Goal: Book appointment/travel/reservation

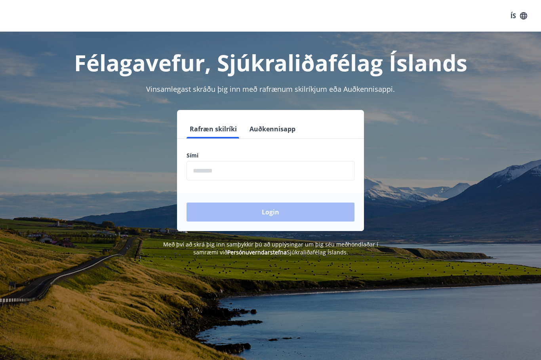
click at [212, 171] on input "phone" at bounding box center [271, 170] width 168 height 19
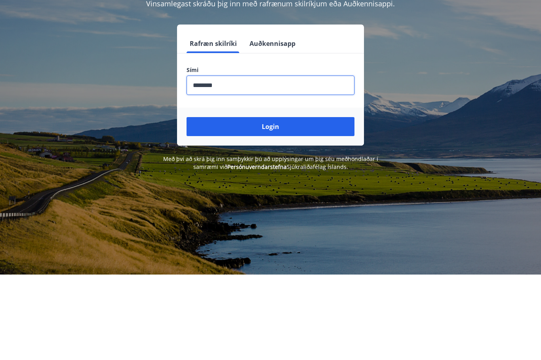
type input "********"
click at [280, 203] on button "Login" at bounding box center [271, 212] width 168 height 19
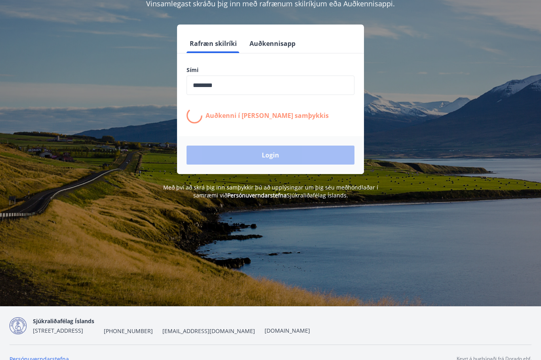
scroll to position [86, 0]
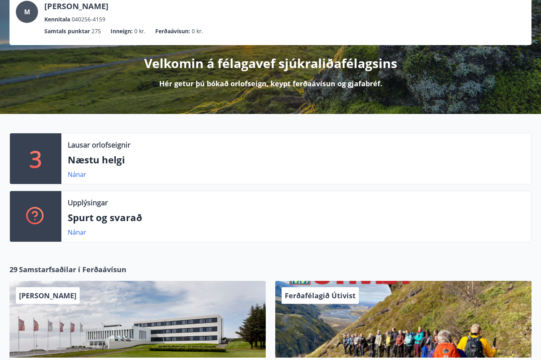
scroll to position [44, 0]
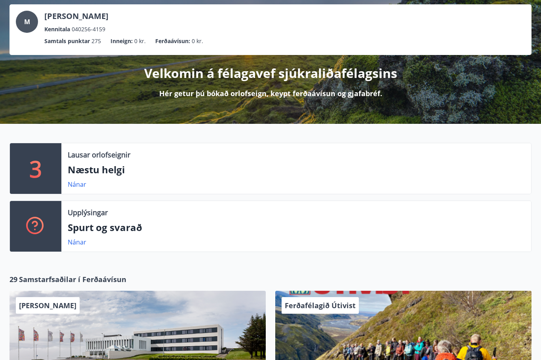
click at [83, 187] on link "Nánar" at bounding box center [77, 184] width 19 height 9
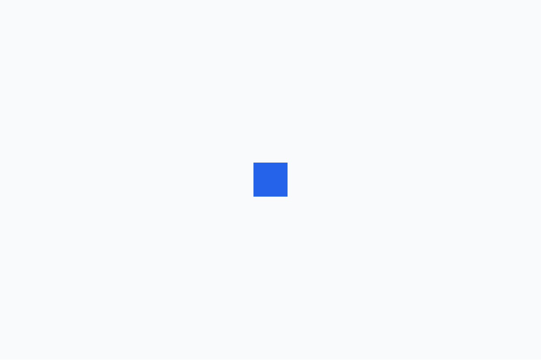
scroll to position [0, 0]
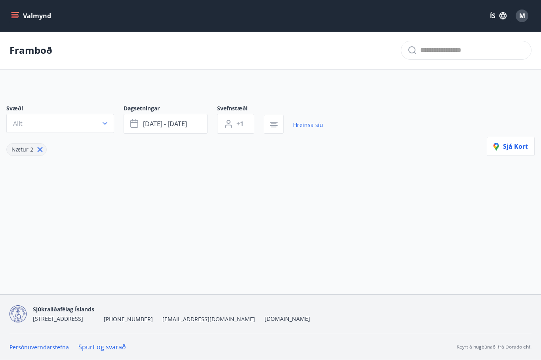
type input "*"
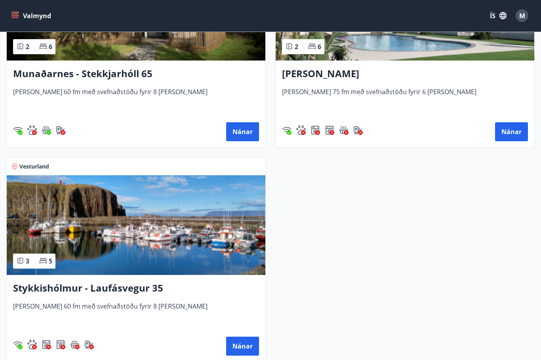
scroll to position [252, 0]
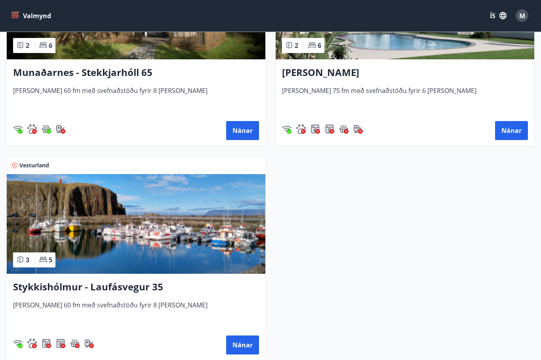
click at [246, 348] on button "Nánar" at bounding box center [242, 345] width 33 height 19
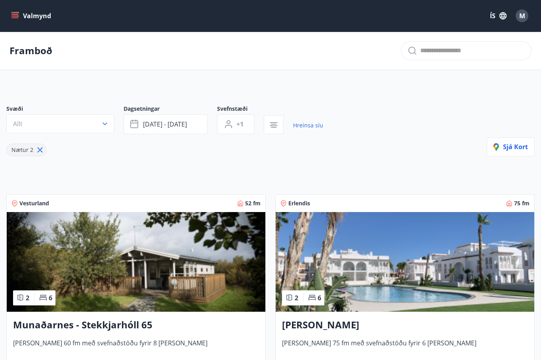
click at [17, 18] on icon "menu" at bounding box center [14, 17] width 7 height 1
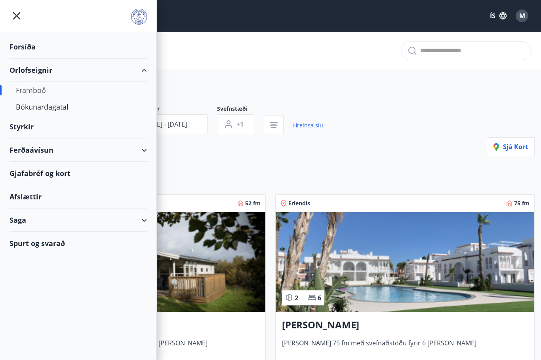
click at [145, 71] on div "Orlofseignir" at bounding box center [78, 70] width 137 height 23
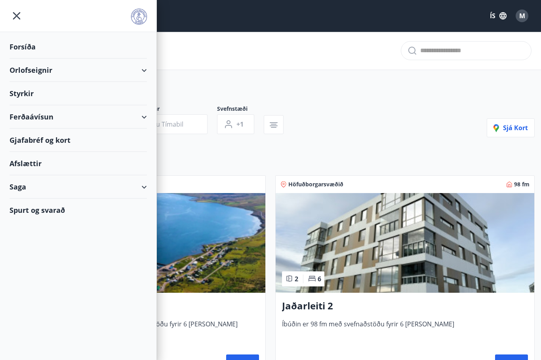
type input "*"
click at [144, 75] on div "Orlofseignir" at bounding box center [78, 70] width 137 height 23
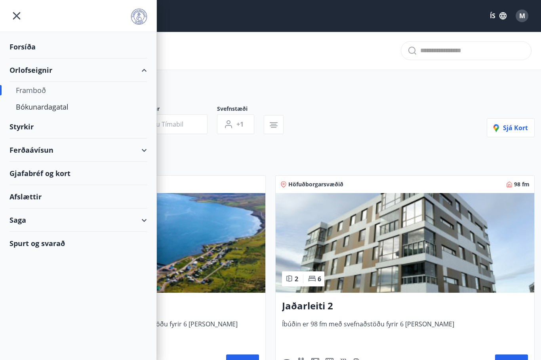
click at [42, 90] on div "Framboð" at bounding box center [78, 90] width 125 height 17
click at [41, 92] on div "Framboð" at bounding box center [78, 90] width 125 height 17
click at [42, 76] on div "Orlofseignir" at bounding box center [78, 70] width 137 height 23
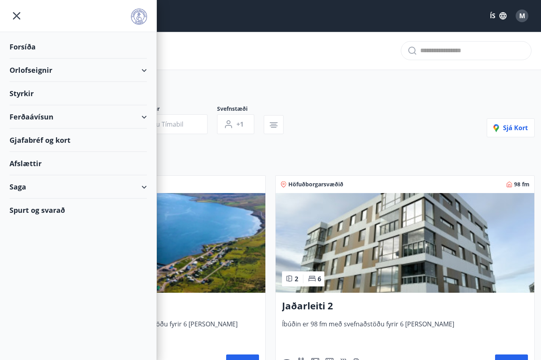
click at [17, 15] on icon "menu" at bounding box center [17, 16] width 14 height 14
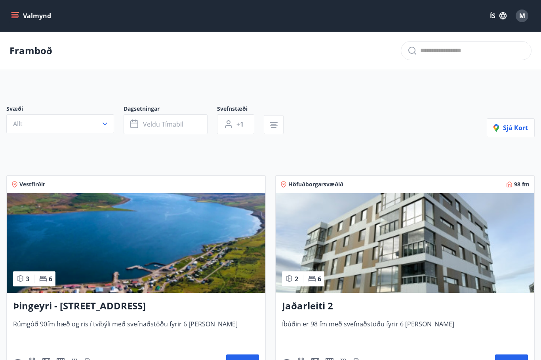
click at [19, 17] on icon "menu" at bounding box center [15, 16] width 8 height 8
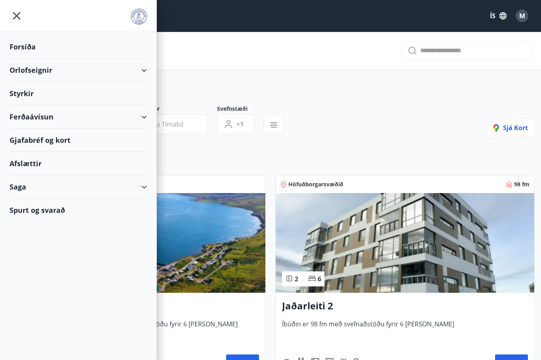
click at [33, 49] on div "Forsíða" at bounding box center [78, 46] width 137 height 23
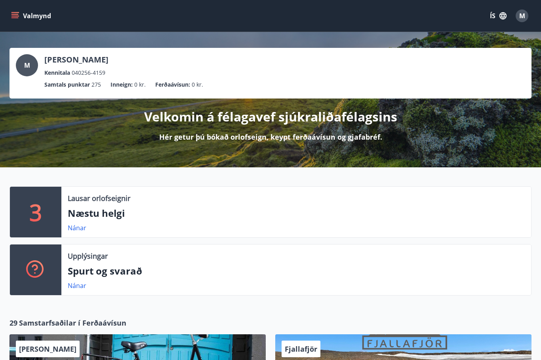
click at [23, 13] on button "Valmynd" at bounding box center [32, 16] width 45 height 14
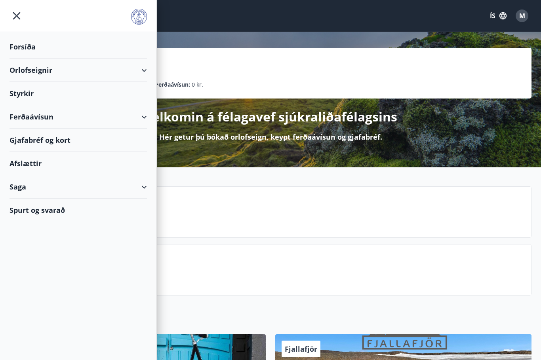
click at [148, 72] on icon at bounding box center [144, 71] width 10 height 10
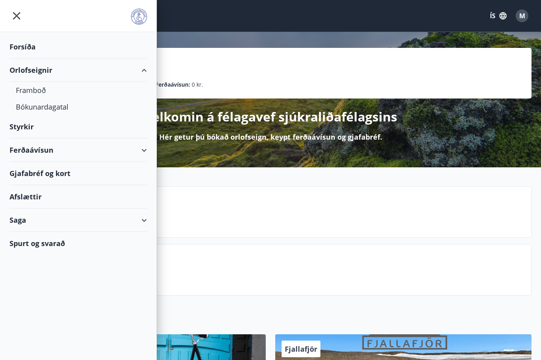
click at [61, 112] on div "Bókunardagatal" at bounding box center [78, 107] width 125 height 17
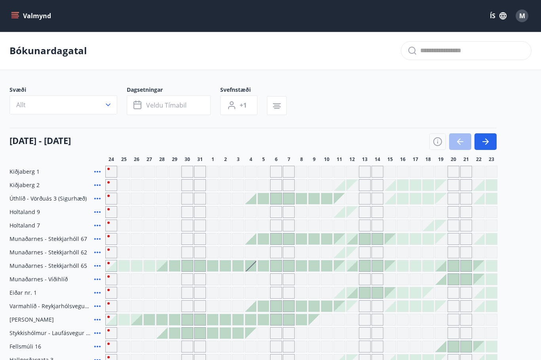
click at [487, 141] on icon "button" at bounding box center [485, 141] width 6 height 1
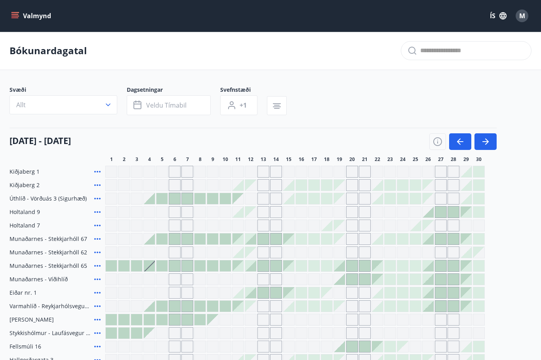
click at [205, 200] on div at bounding box center [199, 198] width 11 height 11
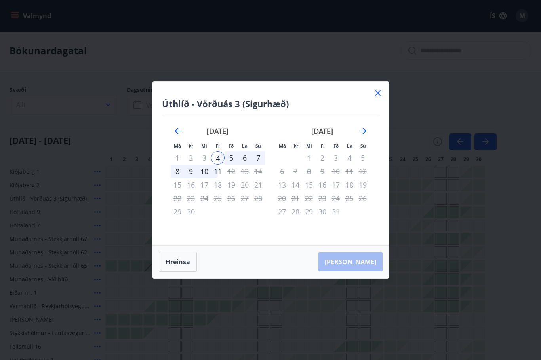
click at [378, 94] on icon at bounding box center [378, 93] width 6 height 6
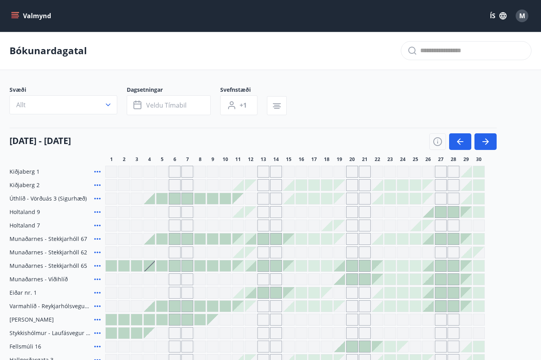
click at [381, 92] on div "Svæði Allt Dagsetningar Veldu tímabil Svefnstæði +1" at bounding box center [271, 102] width 522 height 32
click at [256, 216] on div "Gráir dagar eru ekki bókanlegir" at bounding box center [251, 212] width 12 height 12
click at [267, 217] on div "Gráir dagar eru ekki bókanlegir" at bounding box center [263, 212] width 12 height 12
click at [143, 108] on button "Veldu tímabil" at bounding box center [169, 105] width 84 height 20
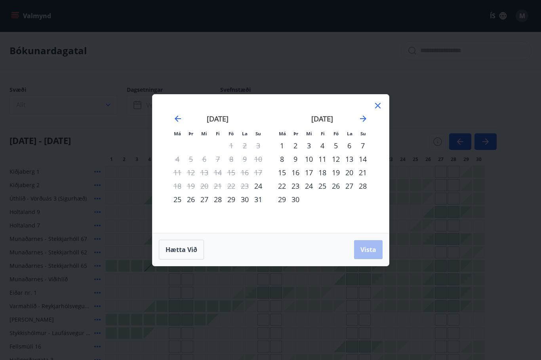
click at [337, 161] on div "12" at bounding box center [335, 159] width 13 height 13
click at [312, 174] on div "17" at bounding box center [308, 172] width 13 height 13
click at [381, 101] on icon at bounding box center [378, 106] width 10 height 10
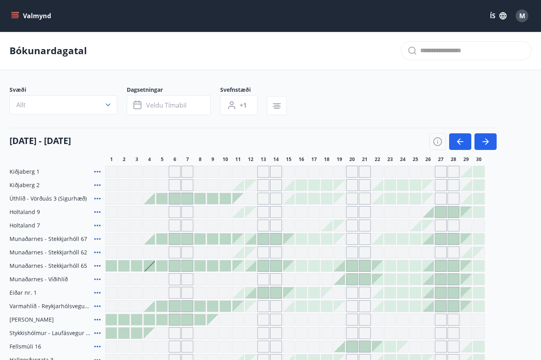
click at [101, 173] on icon at bounding box center [98, 172] width 10 height 10
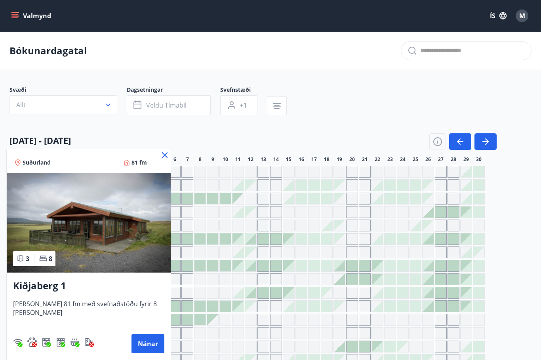
click at [292, 120] on div at bounding box center [270, 180] width 541 height 360
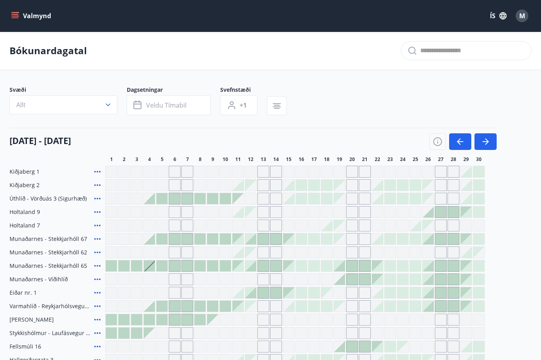
click at [317, 110] on div "Svæði Allt Dagsetningar Veldu tímabil Svefnstæði +1" at bounding box center [271, 102] width 522 height 32
click at [153, 155] on div "[DATE] - [DATE] 1 2 3 4 5 6 7 8 9 10 11 12 13 14 15 16 17 18 19 20 21 22 23 24 …" at bounding box center [271, 145] width 522 height 35
click at [280, 106] on icon "button" at bounding box center [277, 106] width 10 height 10
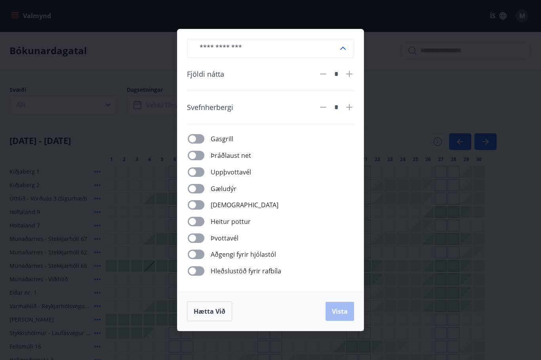
click at [416, 56] on div "​ Fjöldi nátta * Svefnherbergi * Gasgrill Þráðlaust net Uppþvottavél Gæludýr Þu…" at bounding box center [270, 180] width 541 height 360
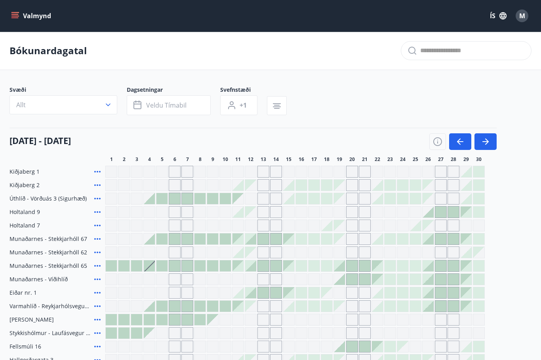
click at [106, 109] on button "Allt" at bounding box center [64, 104] width 108 height 19
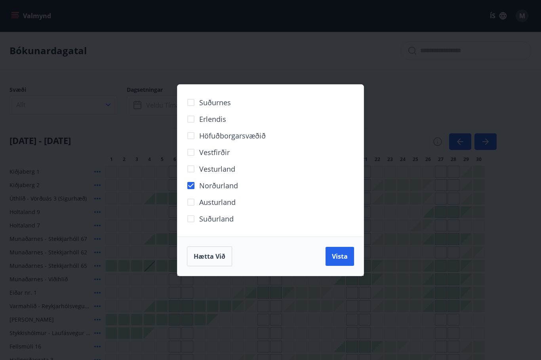
click at [344, 261] on button "Vista" at bounding box center [340, 256] width 29 height 19
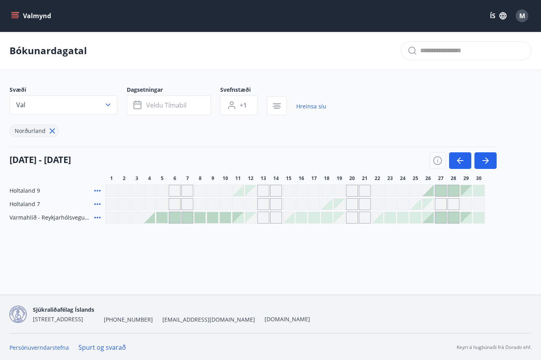
click at [486, 160] on icon "button" at bounding box center [485, 160] width 6 height 1
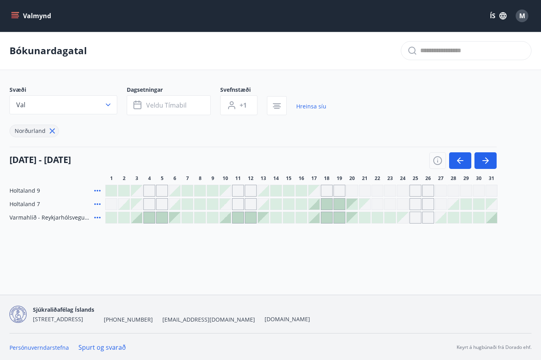
click at [487, 162] on icon "button" at bounding box center [487, 161] width 4 height 6
